Goal: Information Seeking & Learning: Learn about a topic

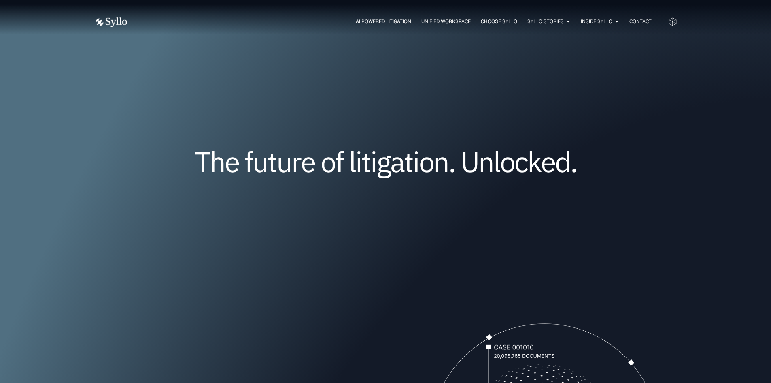
click at [396, 21] on span "AI Powered Litigation" at bounding box center [383, 21] width 55 height 7
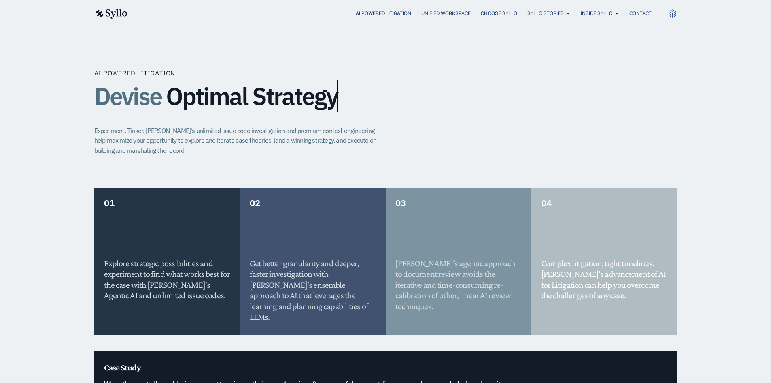
scroll to position [324, 0]
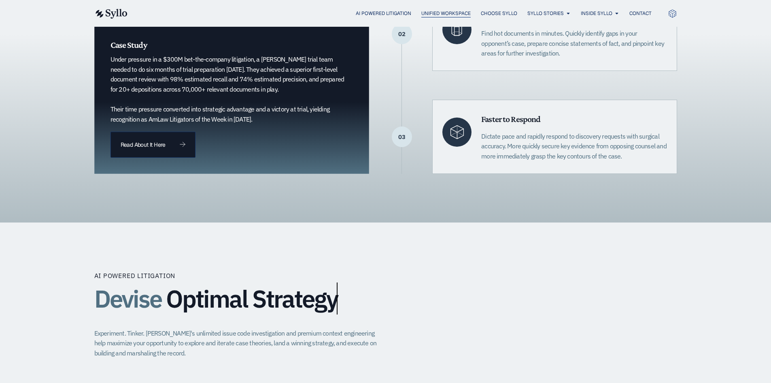
click at [423, 12] on span "Unified Workspace" at bounding box center [445, 13] width 49 height 7
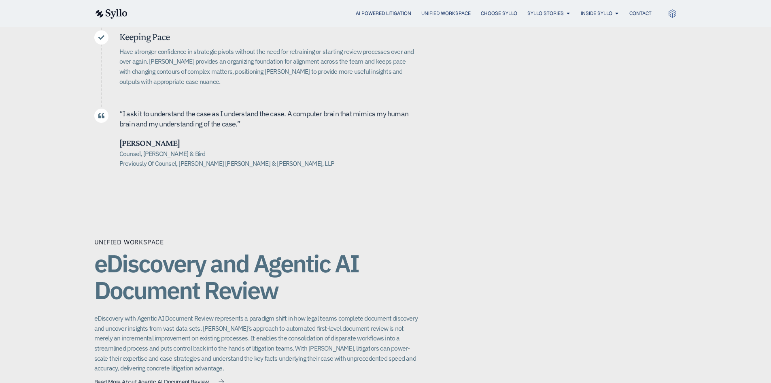
scroll to position [486, 0]
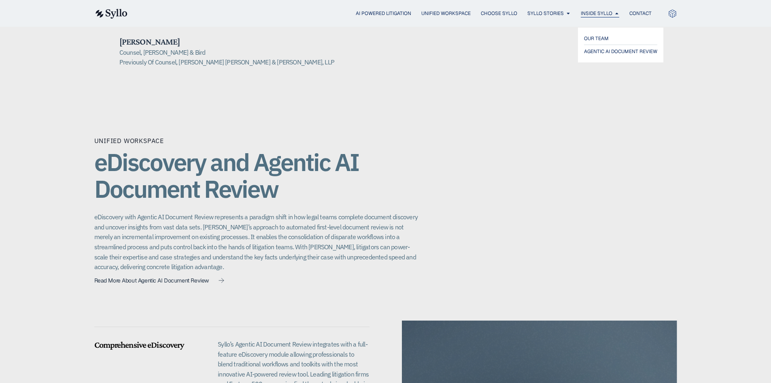
click at [608, 14] on span "Inside Syllo" at bounding box center [597, 13] width 32 height 7
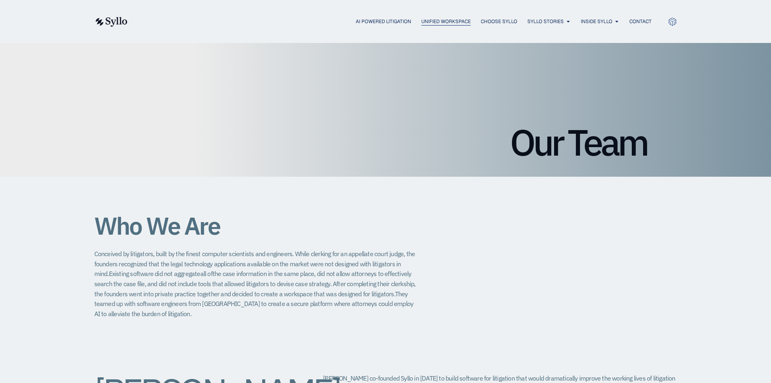
click at [444, 23] on span "Unified Workspace" at bounding box center [445, 21] width 49 height 7
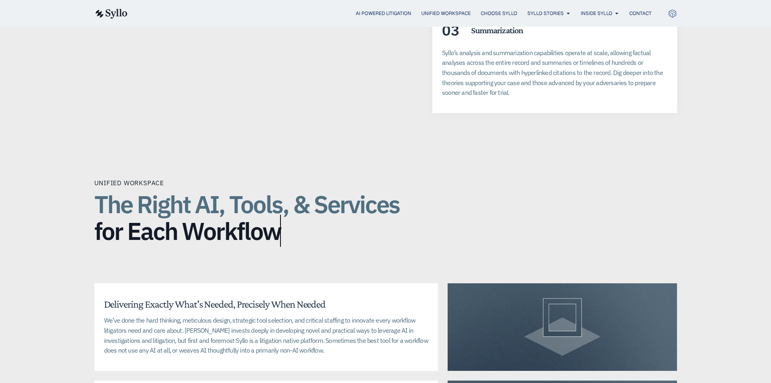
scroll to position [1781, 0]
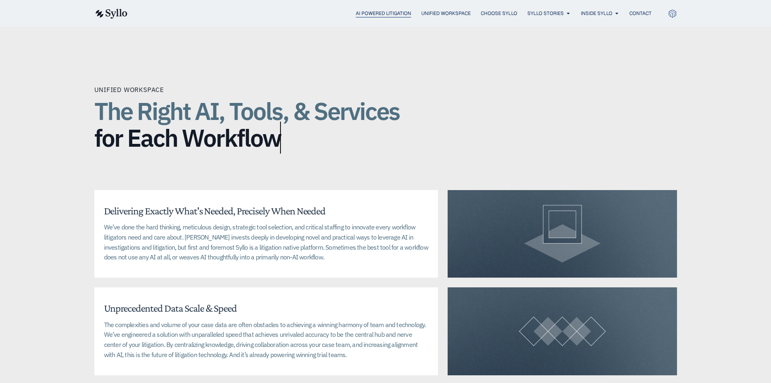
click at [364, 14] on span "AI Powered Litigation" at bounding box center [383, 13] width 55 height 7
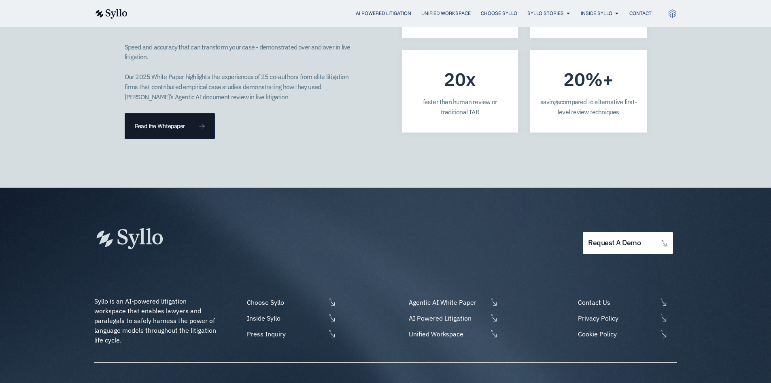
scroll to position [2308, 0]
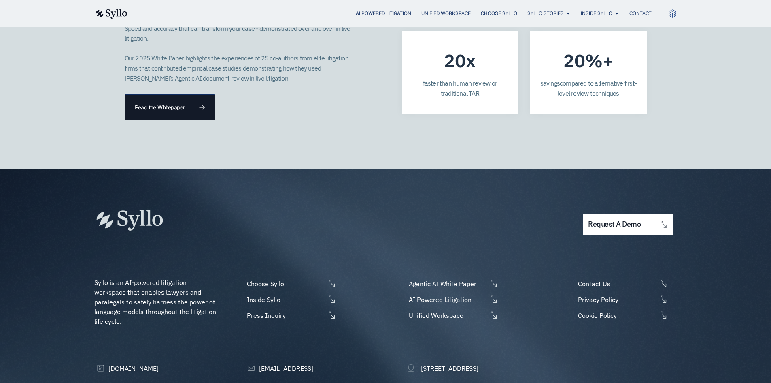
click at [430, 17] on div "Unified Workspace" at bounding box center [445, 14] width 49 height 8
click at [488, 13] on span "Choose Syllo" at bounding box center [499, 13] width 36 height 7
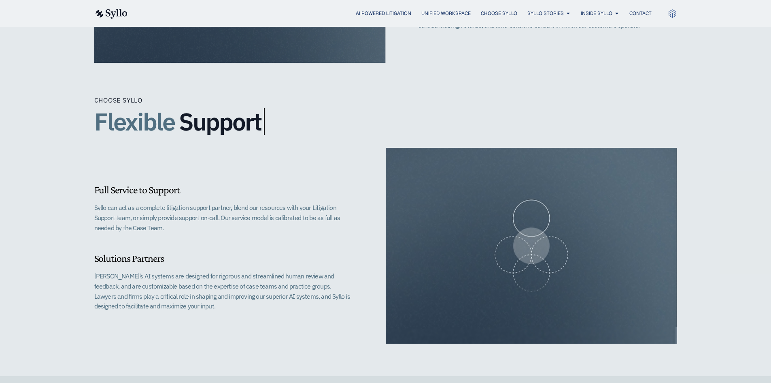
scroll to position [648, 0]
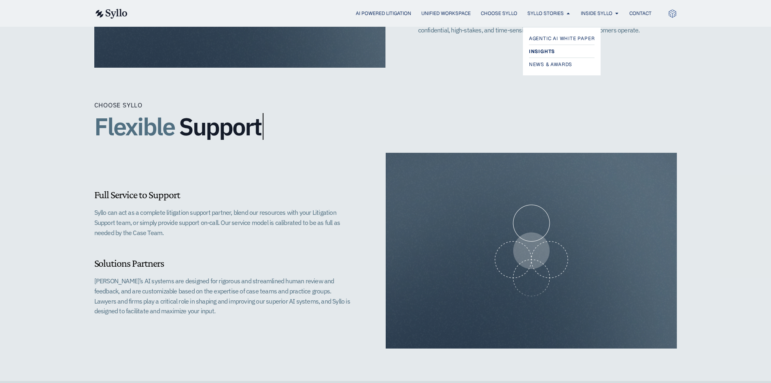
click at [550, 50] on span "Insights" at bounding box center [542, 52] width 26 height 10
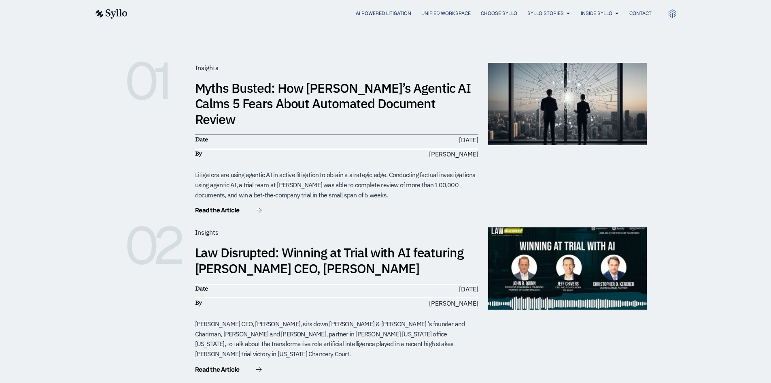
scroll to position [162, 0]
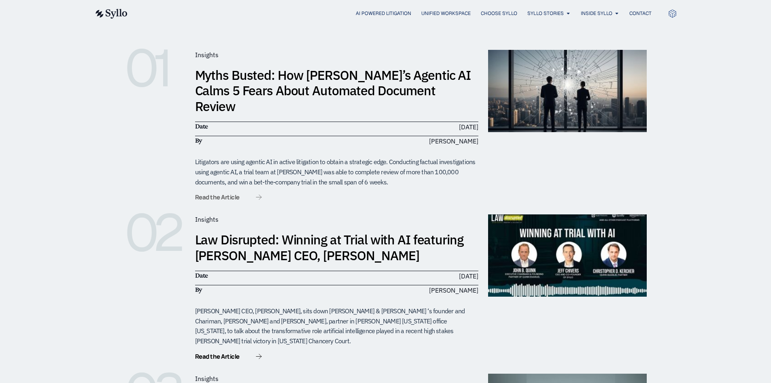
click at [260, 194] on icon at bounding box center [259, 196] width 6 height 5
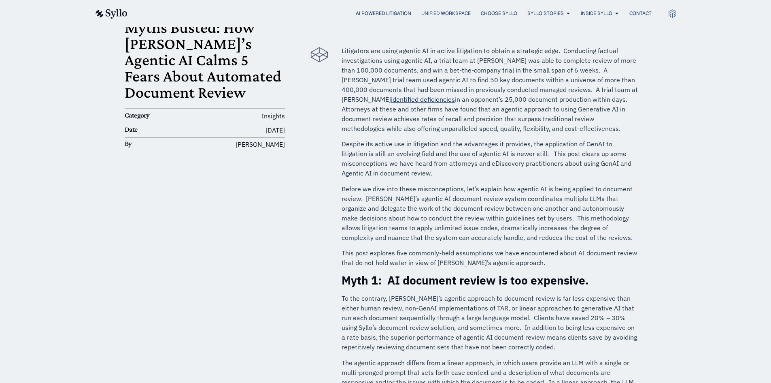
scroll to position [81, 0]
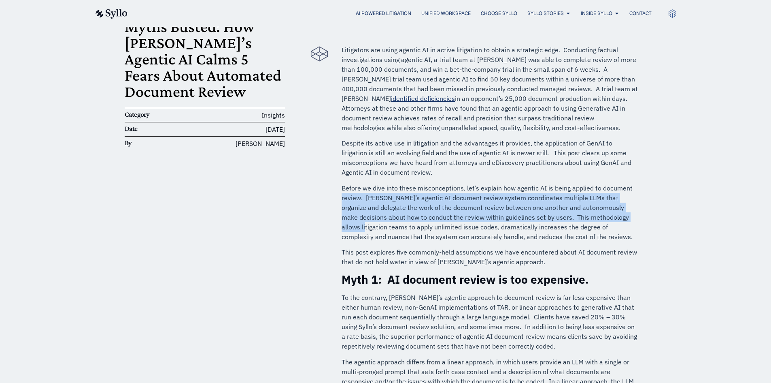
drag, startPoint x: 640, startPoint y: 183, endPoint x: 777, endPoint y: 402, distance: 258.5
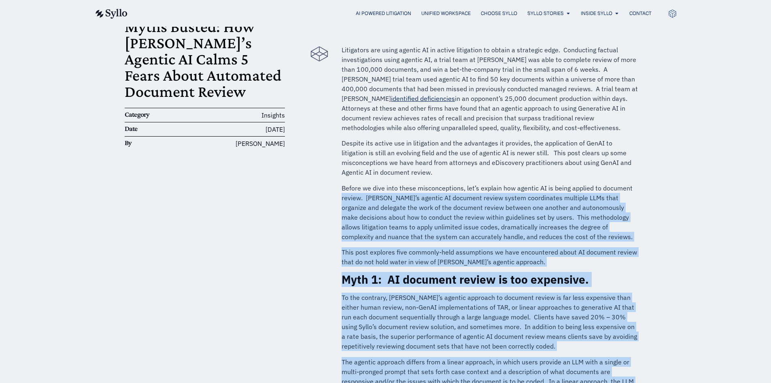
click at [569, 206] on p "Before we dive into these misconceptions, let’s explain how agentic AI is being…" at bounding box center [490, 212] width 297 height 58
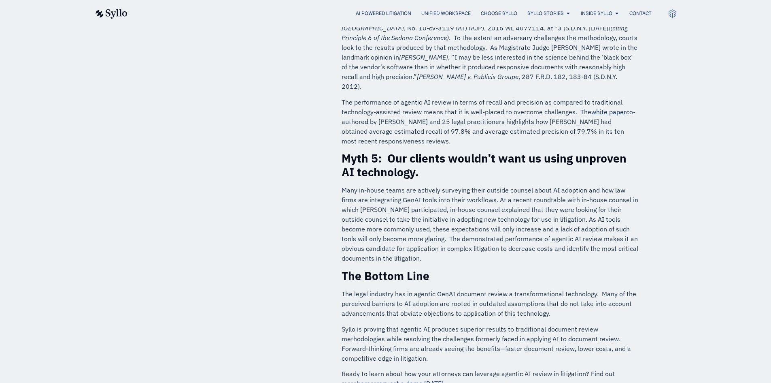
scroll to position [972, 0]
